Goal: Use online tool/utility: Use online tool/utility

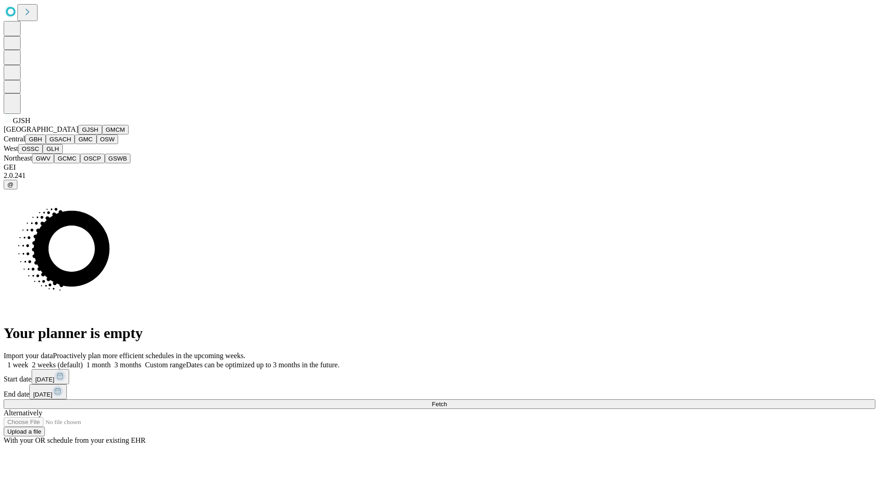
click at [78, 135] on button "GJSH" at bounding box center [90, 130] width 24 height 10
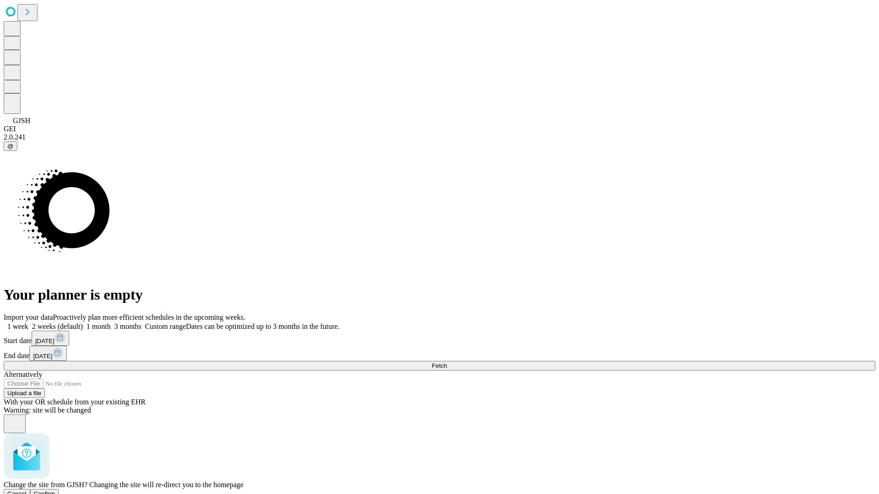
click at [55, 491] on span "Confirm" at bounding box center [45, 494] width 22 height 7
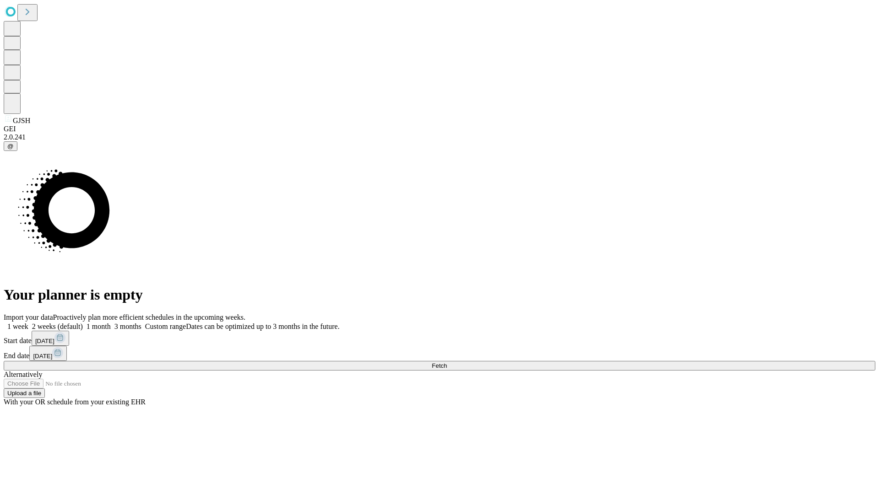
click at [83, 323] on label "2 weeks (default)" at bounding box center [55, 327] width 54 height 8
click at [447, 362] on span "Fetch" at bounding box center [438, 365] width 15 height 7
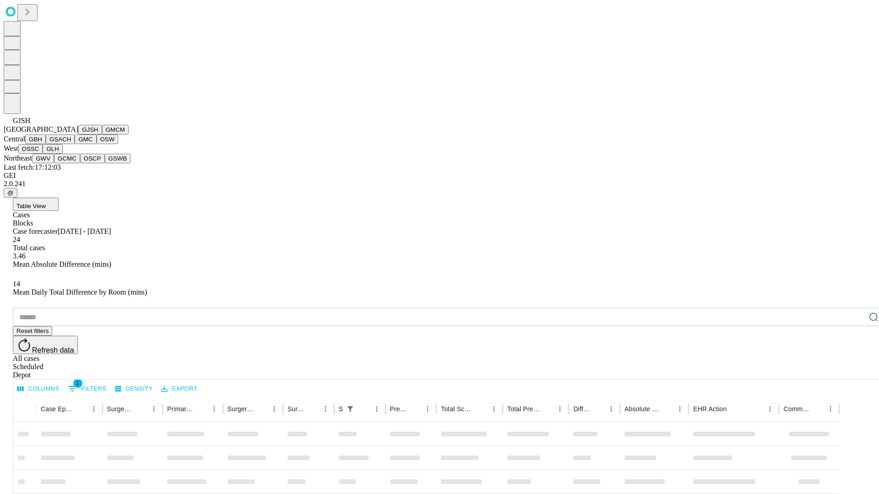
click at [102, 135] on button "GMCM" at bounding box center [115, 130] width 27 height 10
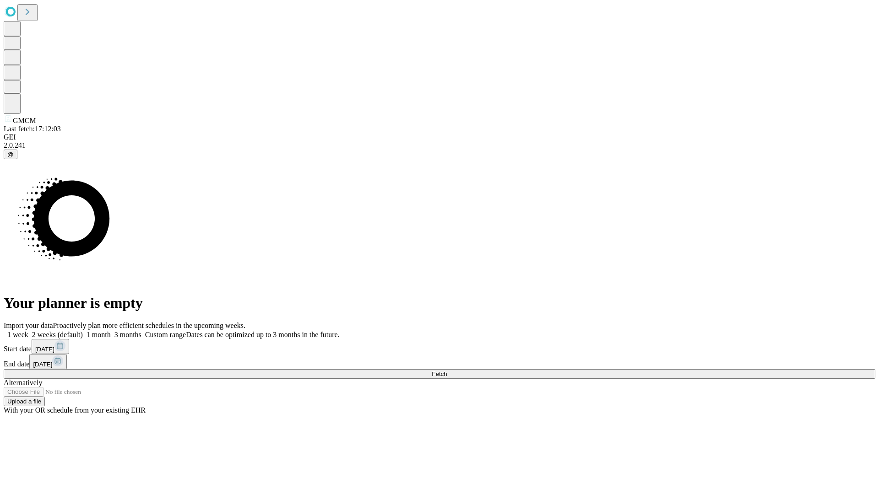
click at [83, 331] on label "2 weeks (default)" at bounding box center [55, 335] width 54 height 8
click at [447, 371] on span "Fetch" at bounding box center [438, 374] width 15 height 7
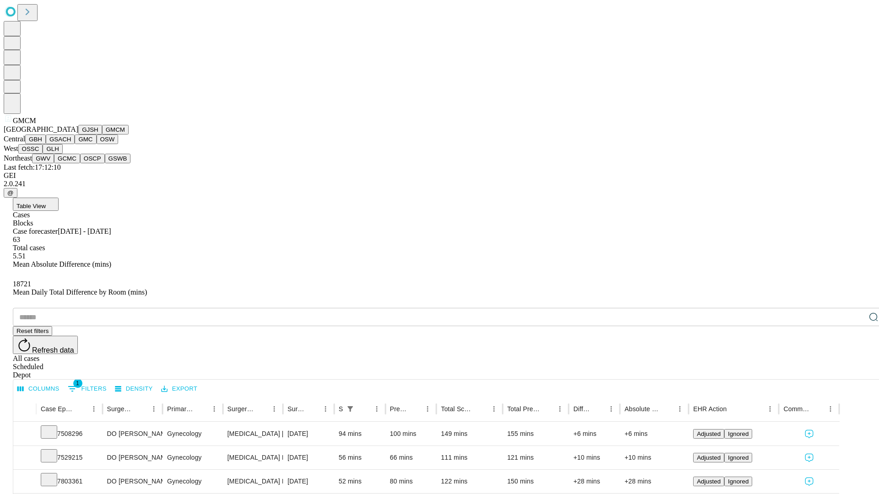
click at [46, 144] on button "GBH" at bounding box center [35, 140] width 21 height 10
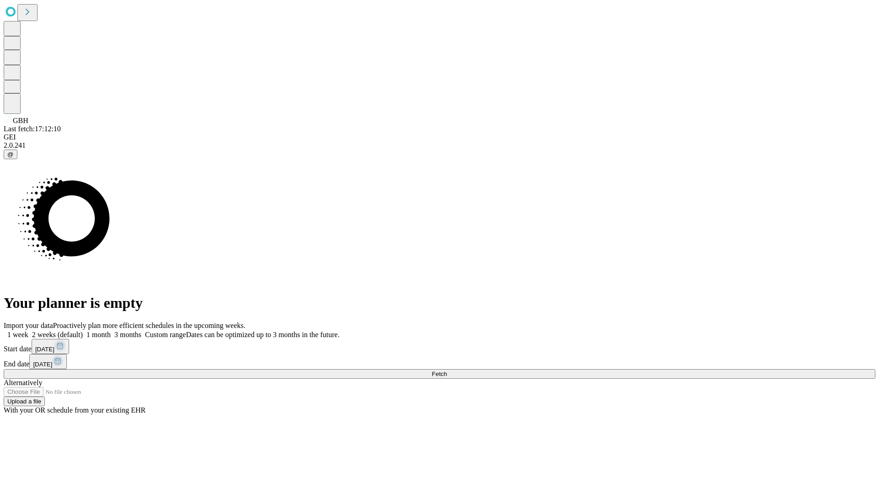
click at [83, 331] on label "2 weeks (default)" at bounding box center [55, 335] width 54 height 8
click at [447, 371] on span "Fetch" at bounding box center [438, 374] width 15 height 7
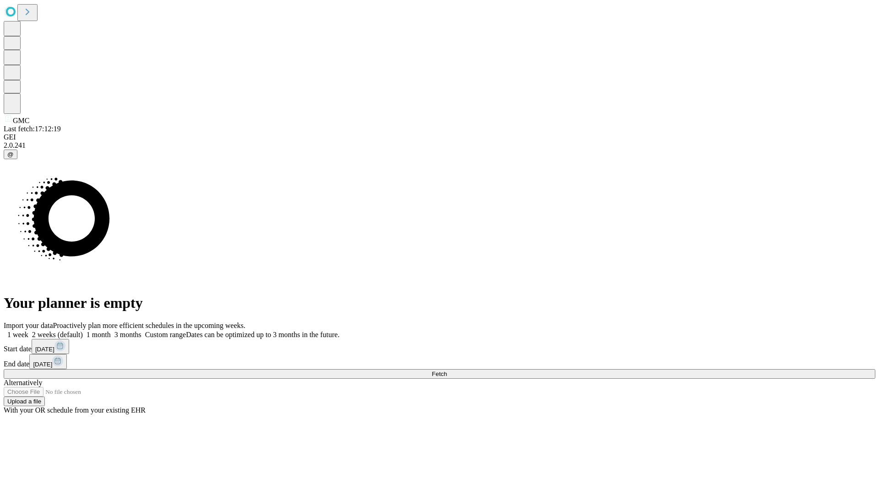
click at [83, 331] on label "2 weeks (default)" at bounding box center [55, 335] width 54 height 8
click at [447, 371] on span "Fetch" at bounding box center [438, 374] width 15 height 7
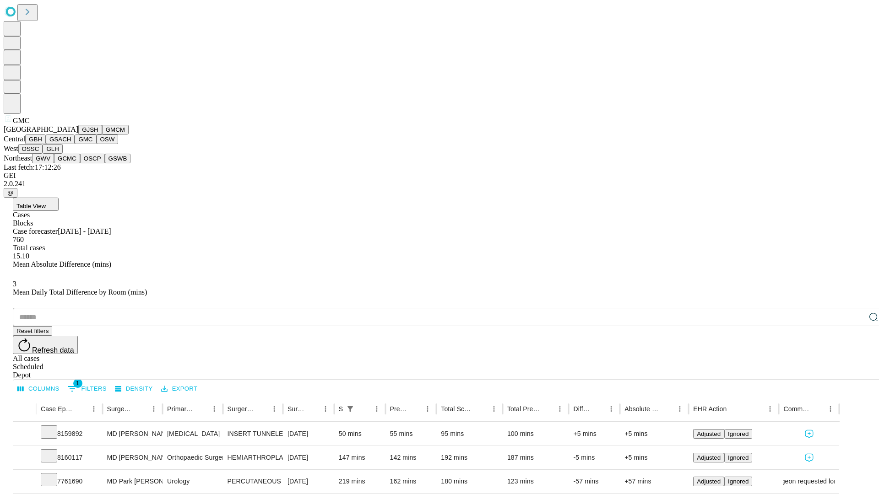
click at [97, 144] on button "OSW" at bounding box center [108, 140] width 22 height 10
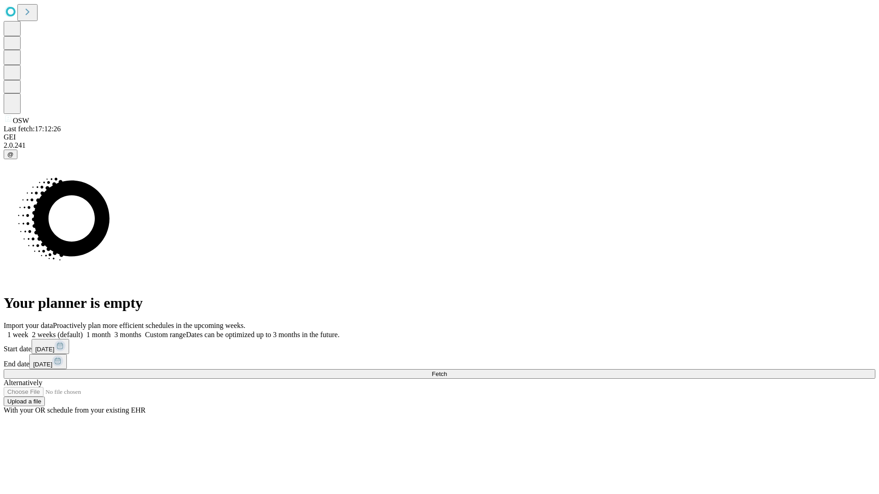
click at [83, 331] on label "2 weeks (default)" at bounding box center [55, 335] width 54 height 8
click at [447, 371] on span "Fetch" at bounding box center [438, 374] width 15 height 7
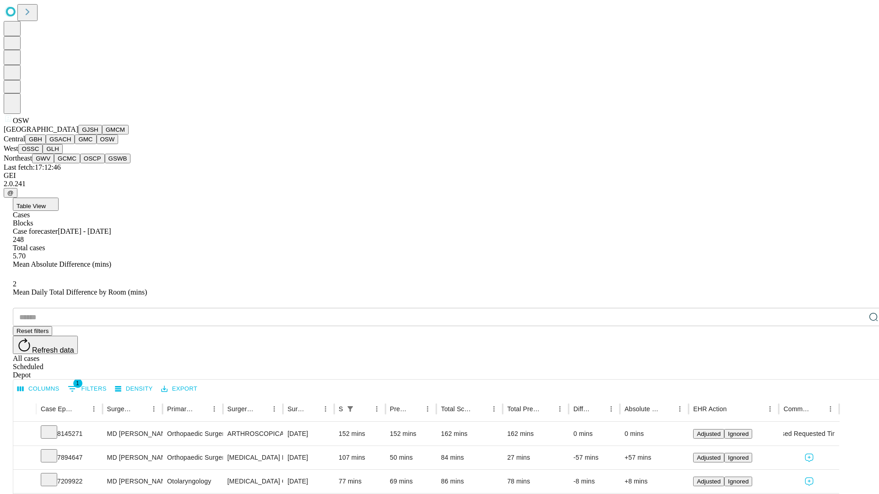
click at [43, 154] on button "OSSC" at bounding box center [30, 149] width 25 height 10
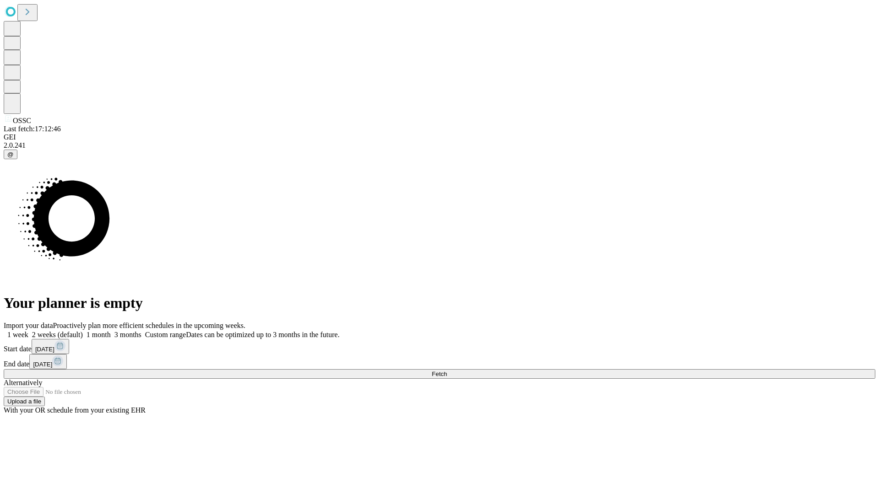
click at [83, 331] on label "2 weeks (default)" at bounding box center [55, 335] width 54 height 8
click at [447, 371] on span "Fetch" at bounding box center [438, 374] width 15 height 7
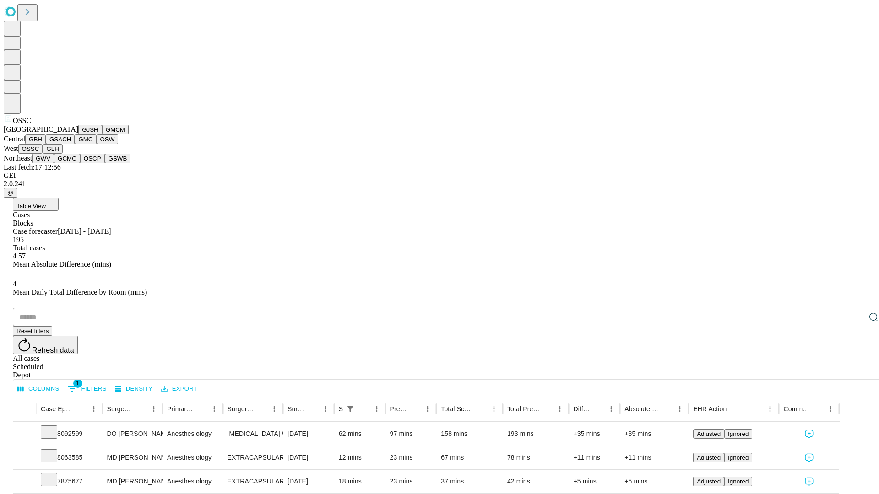
click at [62, 154] on button "GLH" at bounding box center [53, 149] width 20 height 10
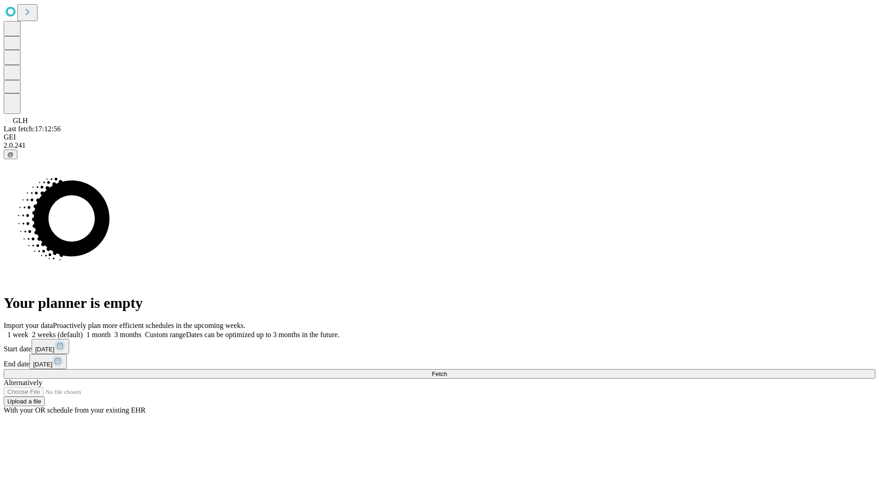
click at [83, 331] on label "2 weeks (default)" at bounding box center [55, 335] width 54 height 8
click at [447, 371] on span "Fetch" at bounding box center [438, 374] width 15 height 7
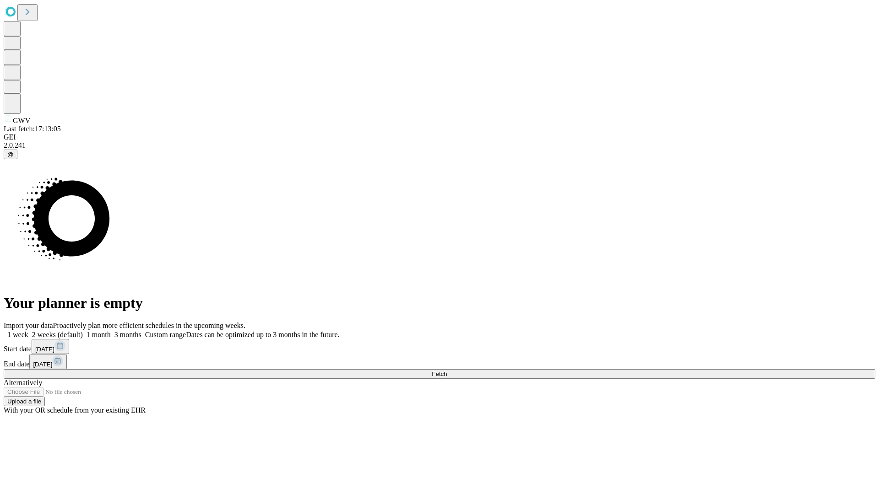
click at [83, 331] on label "2 weeks (default)" at bounding box center [55, 335] width 54 height 8
click at [447, 371] on span "Fetch" at bounding box center [438, 374] width 15 height 7
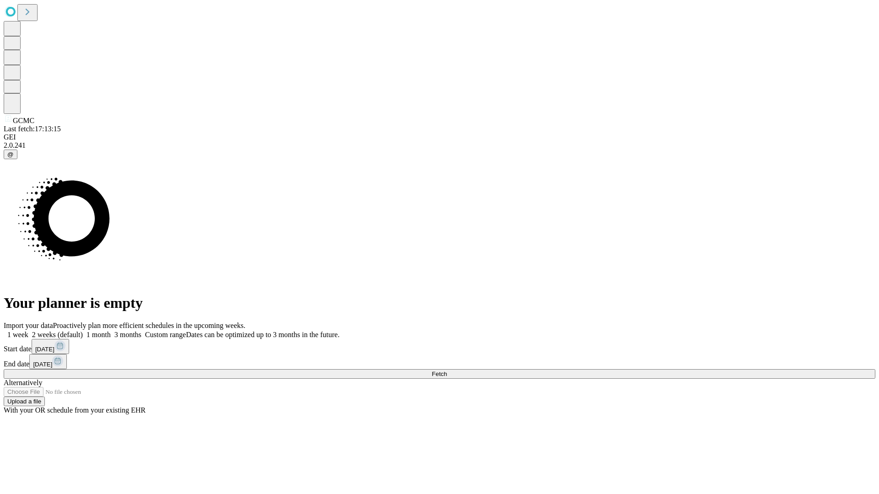
click at [83, 331] on label "2 weeks (default)" at bounding box center [55, 335] width 54 height 8
click at [447, 371] on span "Fetch" at bounding box center [438, 374] width 15 height 7
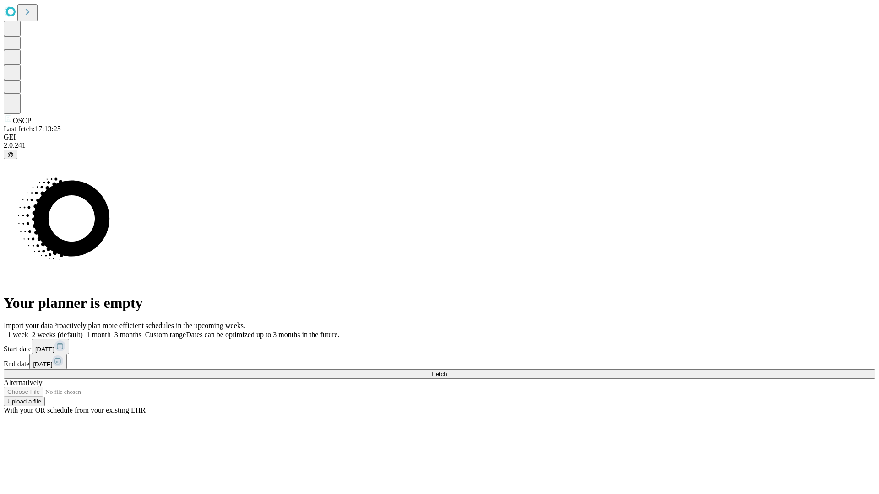
click at [83, 331] on label "2 weeks (default)" at bounding box center [55, 335] width 54 height 8
click at [447, 371] on span "Fetch" at bounding box center [438, 374] width 15 height 7
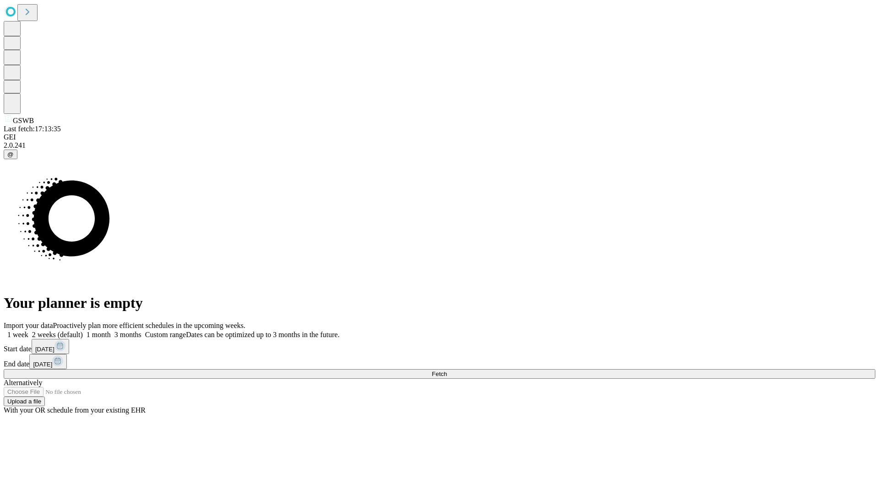
click at [83, 331] on label "2 weeks (default)" at bounding box center [55, 335] width 54 height 8
click at [447, 371] on span "Fetch" at bounding box center [438, 374] width 15 height 7
